Goal: Task Accomplishment & Management: Use online tool/utility

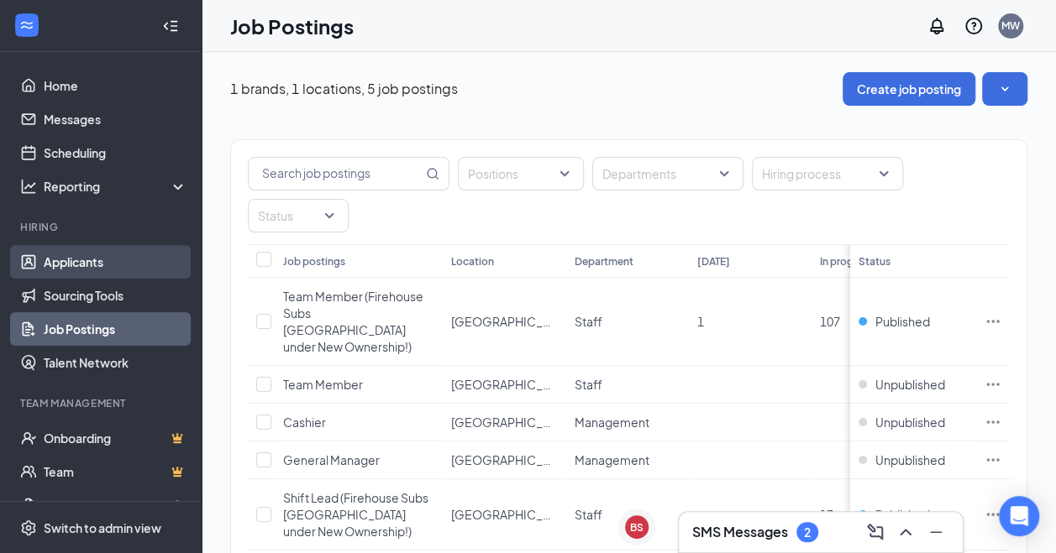
click at [47, 269] on link "Applicants" at bounding box center [116, 262] width 144 height 34
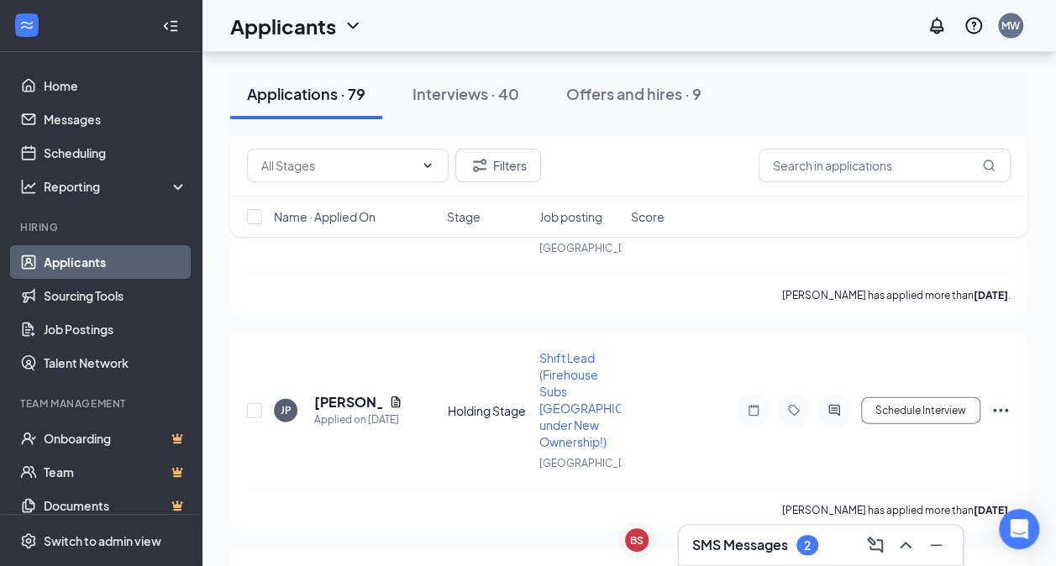
scroll to position [1727, 0]
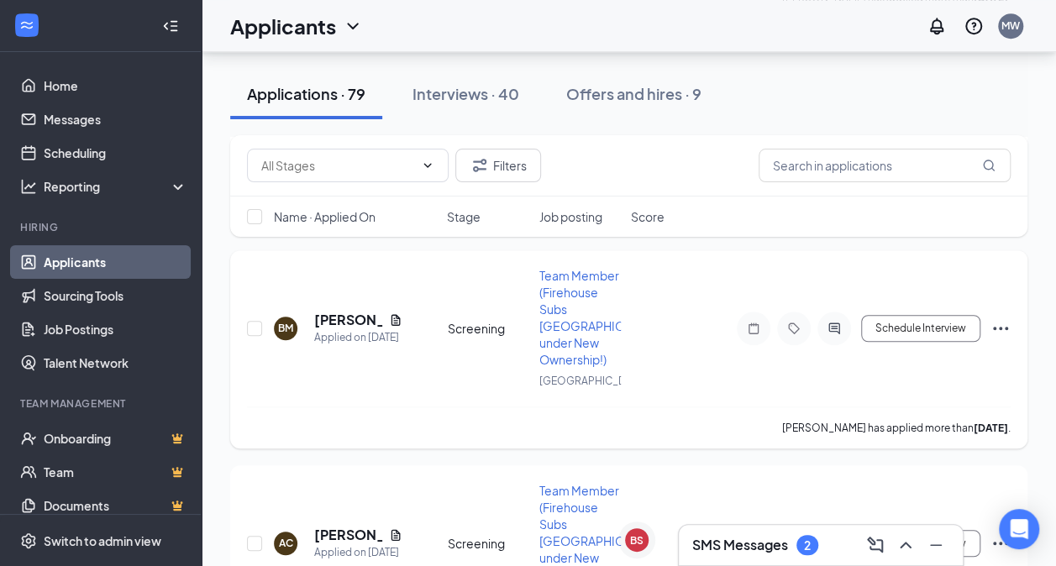
drag, startPoint x: 521, startPoint y: 423, endPoint x: 514, endPoint y: 401, distance: 23.6
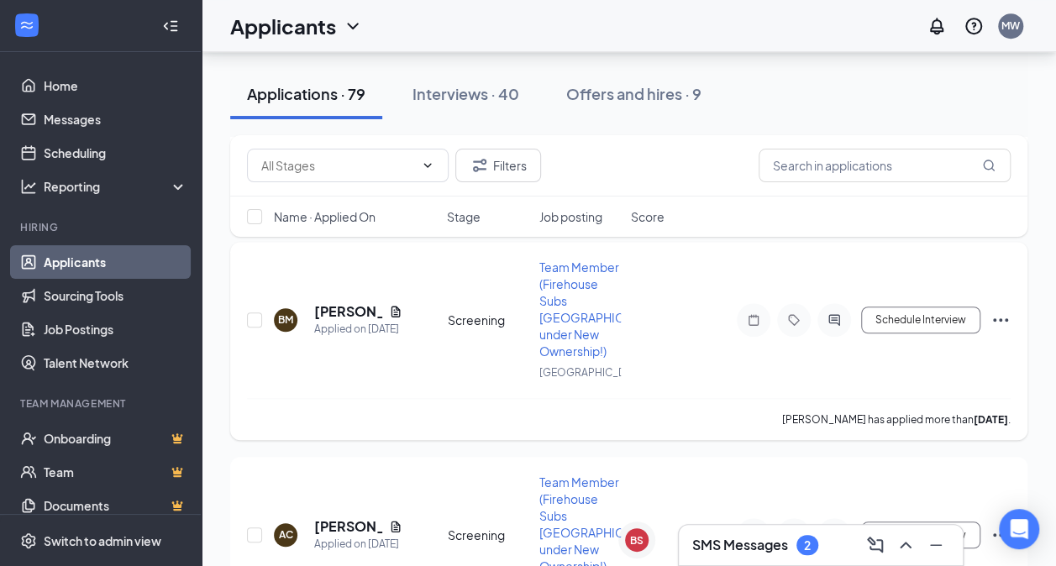
click at [514, 398] on div "BM [PERSON_NAME] Applied on [DATE] Screening Team Member (Firehouse Subs [GEOGR…" at bounding box center [628, 328] width 763 height 139
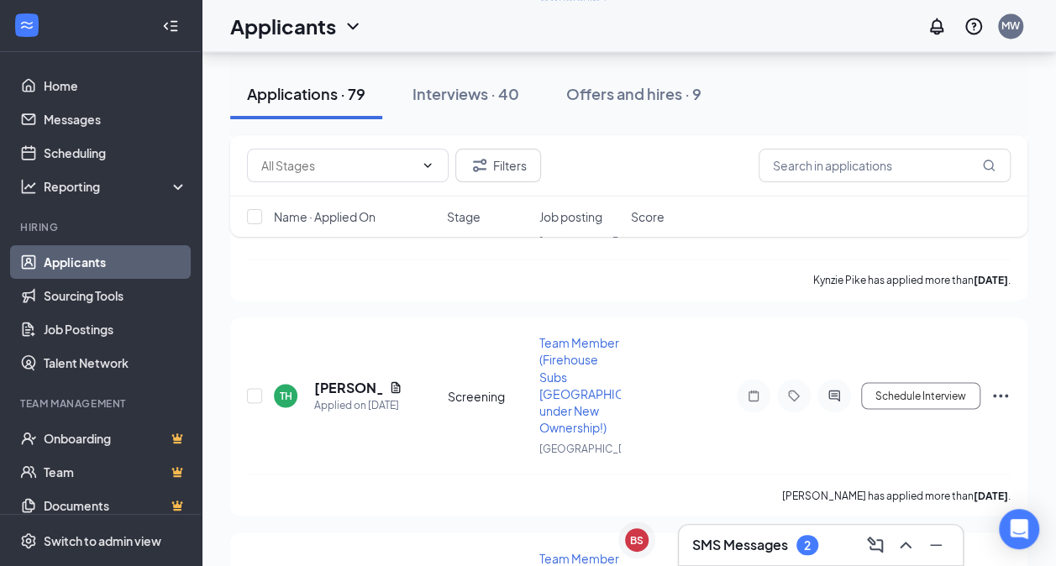
scroll to position [8553, 0]
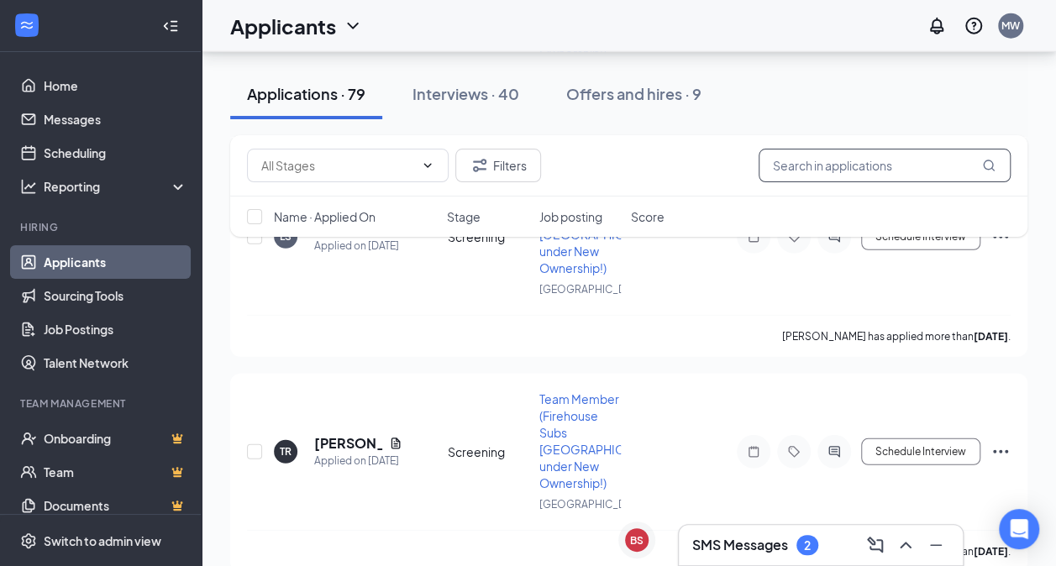
drag, startPoint x: 830, startPoint y: 174, endPoint x: 783, endPoint y: 159, distance: 49.4
click at [783, 159] on input "text" at bounding box center [884, 166] width 252 height 34
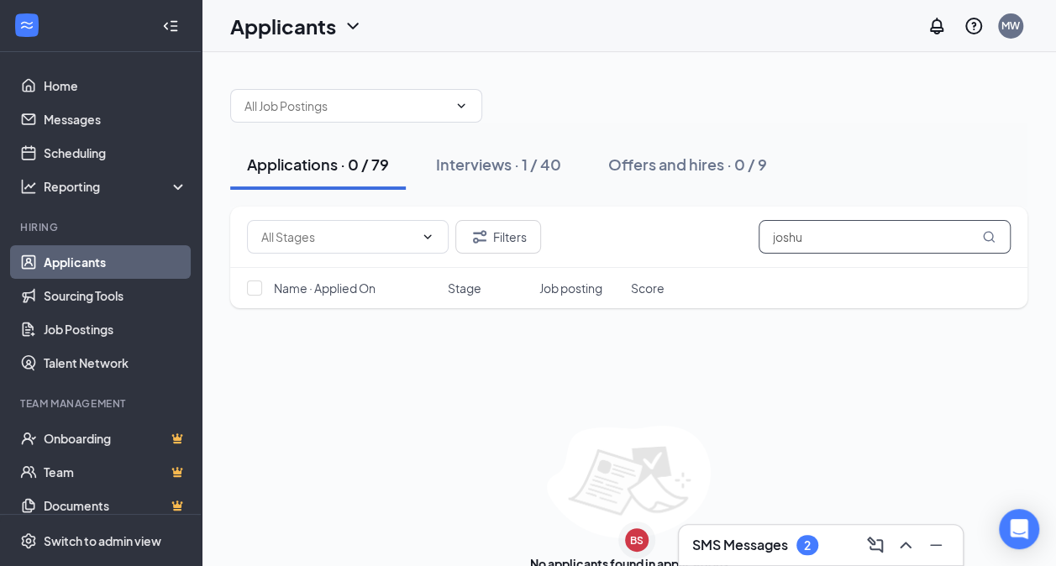
type input "joshu"
drag, startPoint x: 485, startPoint y: 119, endPoint x: 606, endPoint y: 107, distance: 121.5
click at [585, 119] on div at bounding box center [628, 97] width 797 height 50
click at [797, 233] on input "joshu" at bounding box center [884, 237] width 252 height 34
